Goal: Information Seeking & Learning: Learn about a topic

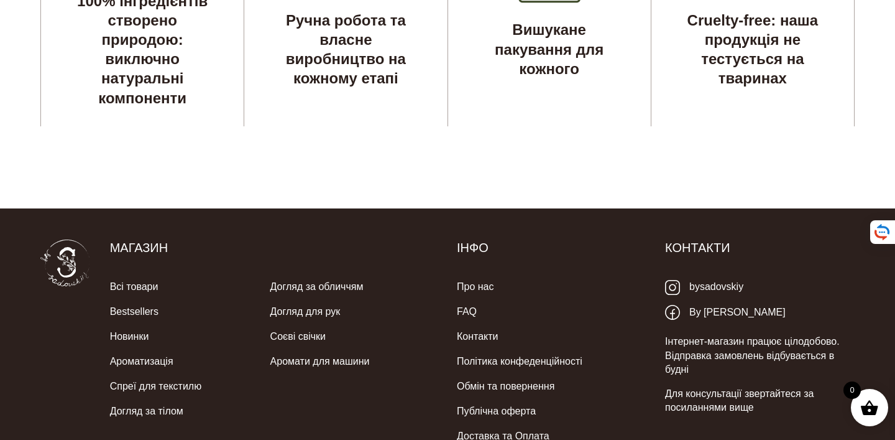
scroll to position [3679, 0]
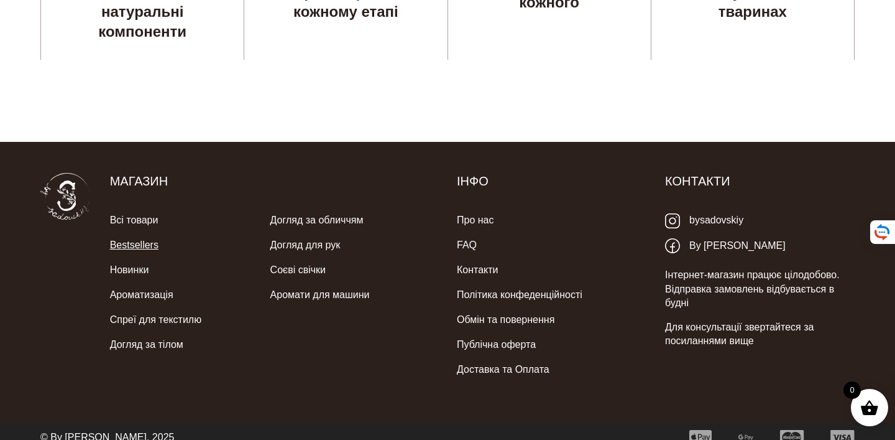
click at [145, 234] on link "Bestsellers" at bounding box center [134, 245] width 48 height 25
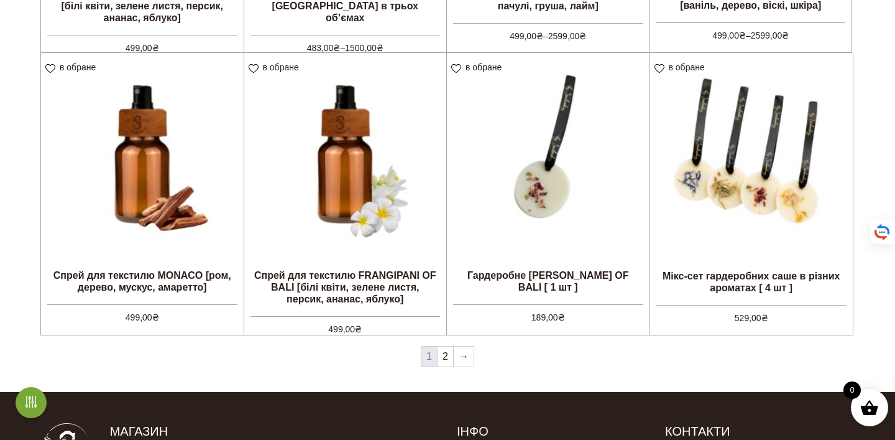
scroll to position [1159, 0]
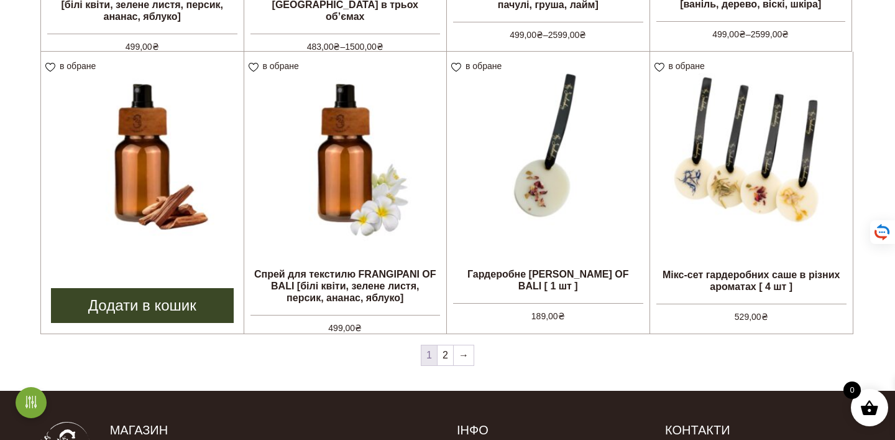
click at [159, 162] on img at bounding box center [142, 153] width 203 height 203
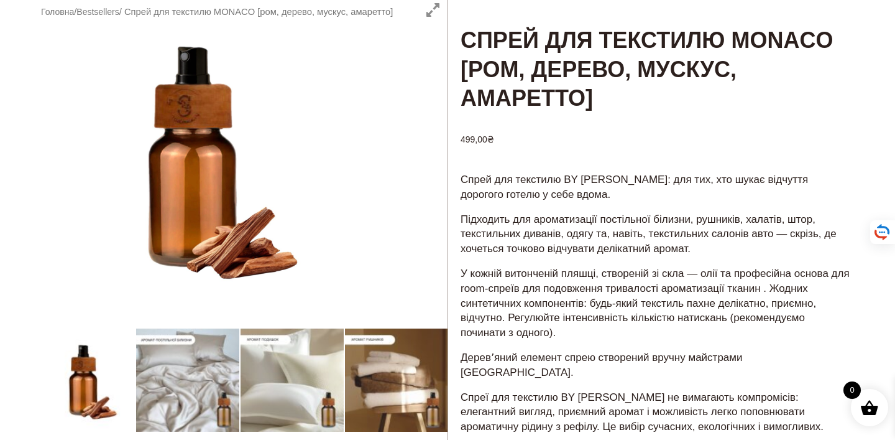
scroll to position [100, 0]
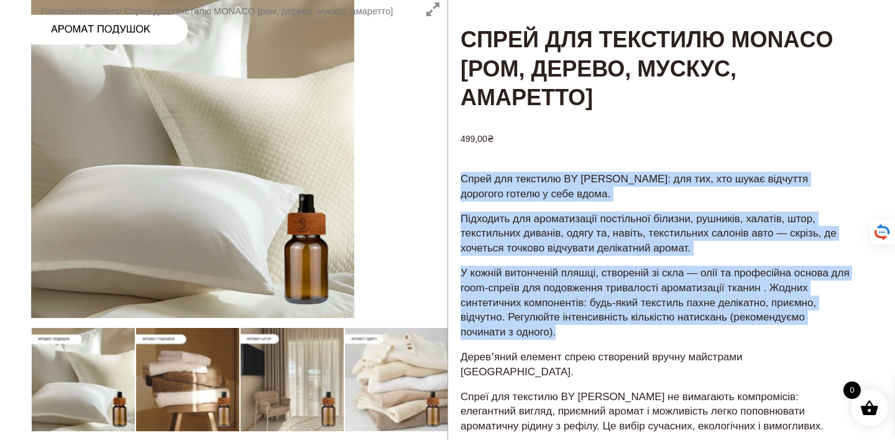
drag, startPoint x: 657, startPoint y: 334, endPoint x: 457, endPoint y: 178, distance: 254.2
copy div "Lorem ips dolorsit AM CONSECTET: adi eli, sed doeiu temporin utlabore etdolo m …"
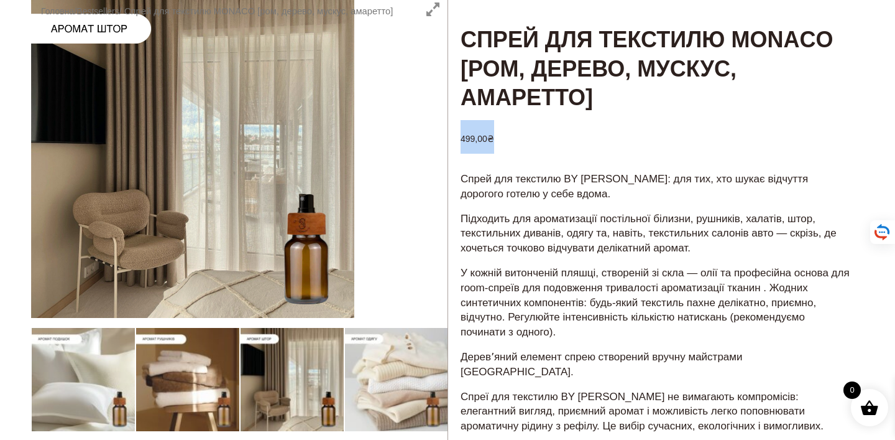
drag, startPoint x: 497, startPoint y: 139, endPoint x: 456, endPoint y: 138, distance: 41.0
click at [456, 138] on h3 "499,00 ₴" at bounding box center [656, 137] width 416 height 36
copy bdi "499,00 ₴"
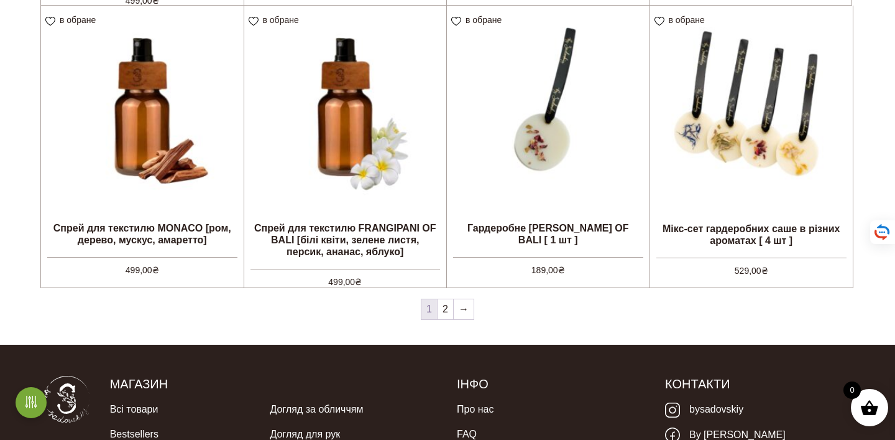
scroll to position [1270, 0]
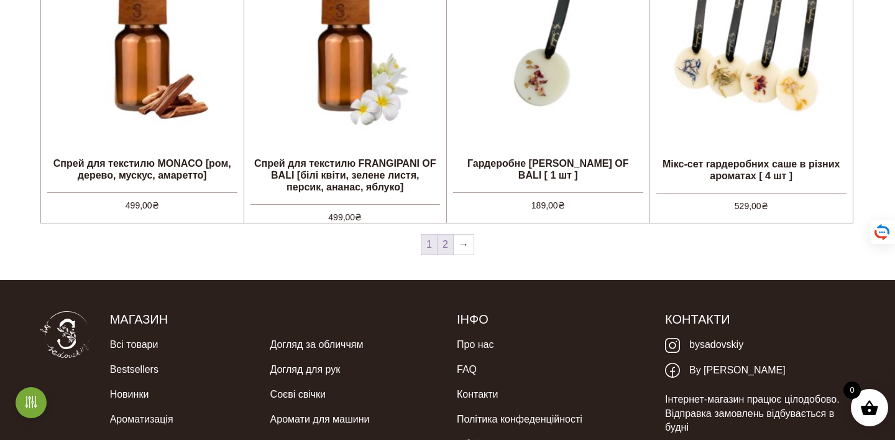
click at [445, 244] on link "2" at bounding box center [446, 244] width 16 height 20
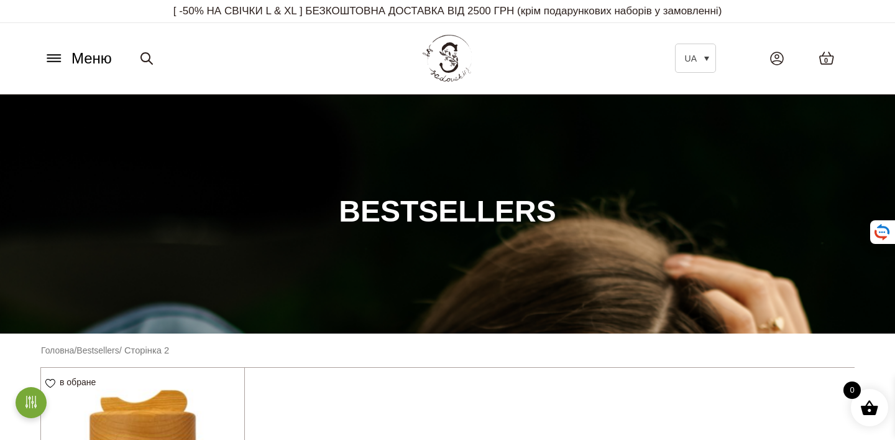
click at [86, 57] on span "Меню" at bounding box center [91, 58] width 40 height 22
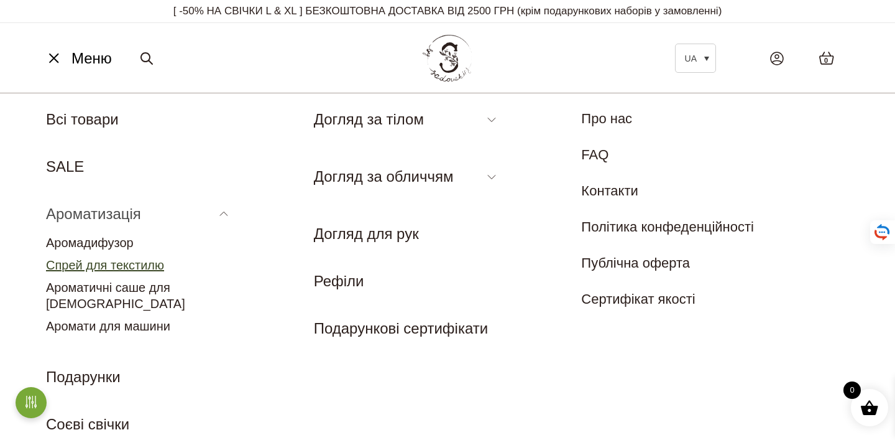
click at [109, 262] on link "Спрей для текстилю" at bounding box center [105, 265] width 118 height 14
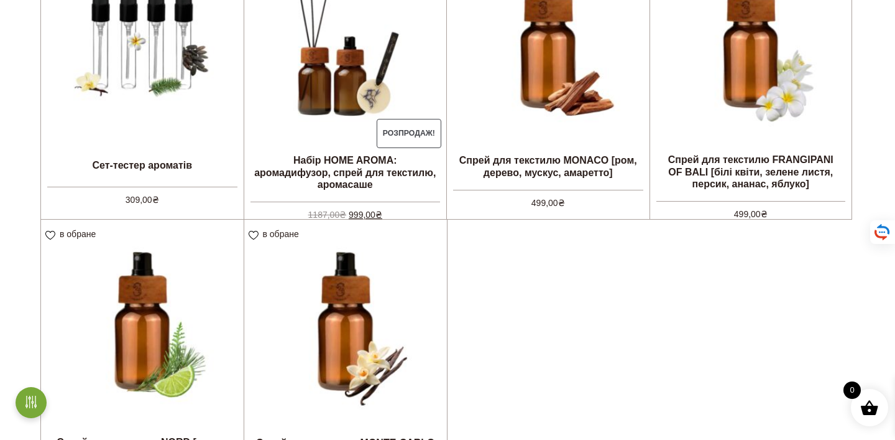
scroll to position [524, 0]
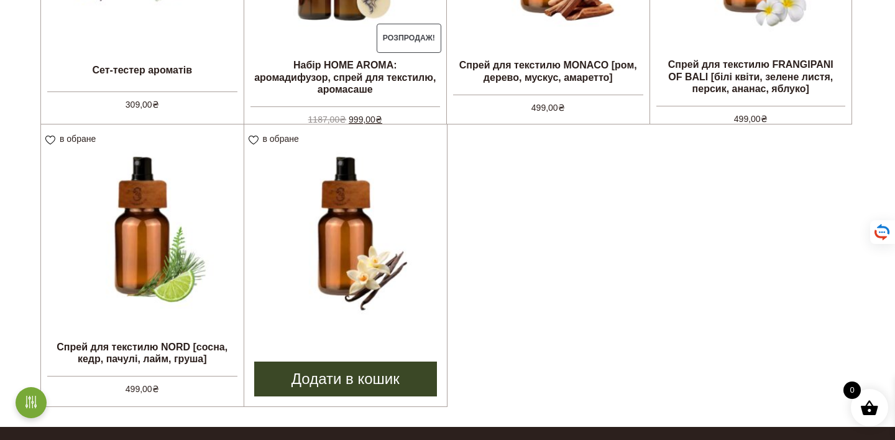
click at [420, 262] on img at bounding box center [345, 225] width 203 height 203
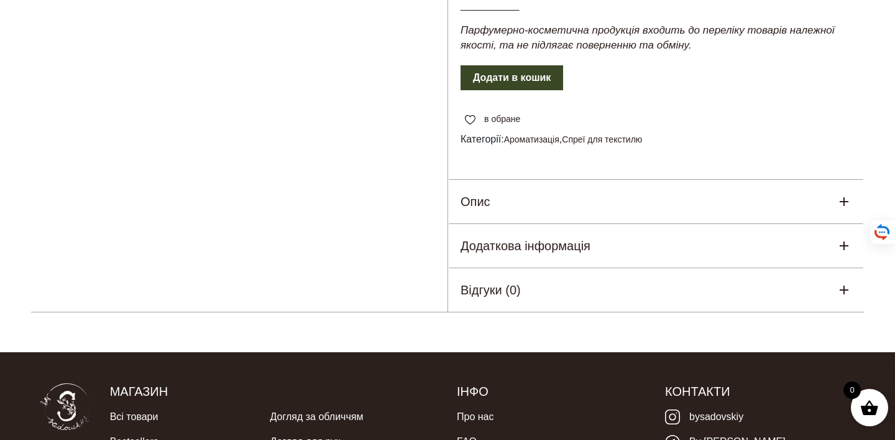
scroll to position [1015, 0]
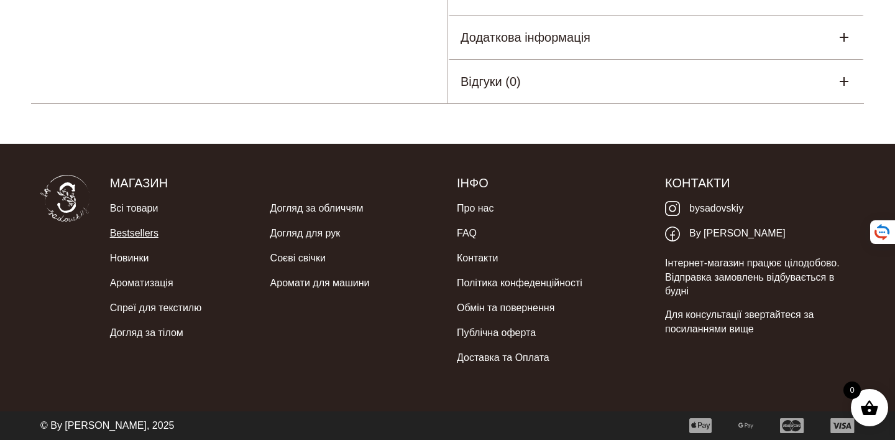
click at [135, 236] on link "Bestsellers" at bounding box center [134, 233] width 48 height 25
